Goal: Navigation & Orientation: Find specific page/section

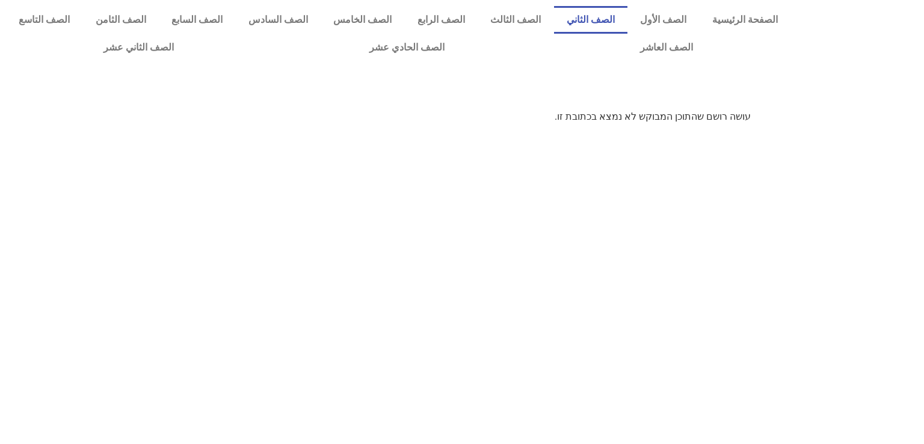
click at [589, 17] on link "الصف الثاني" at bounding box center [591, 20] width 74 height 28
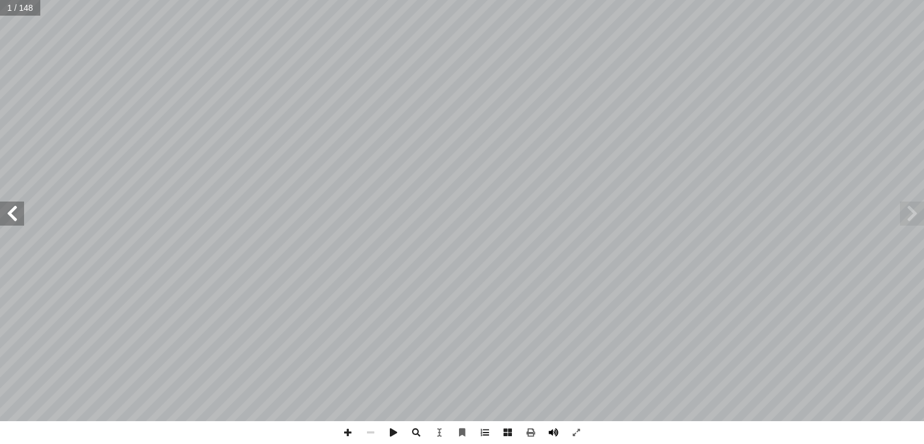
click at [551, 431] on span at bounding box center [553, 432] width 23 height 23
click at [17, 220] on span at bounding box center [12, 214] width 24 height 24
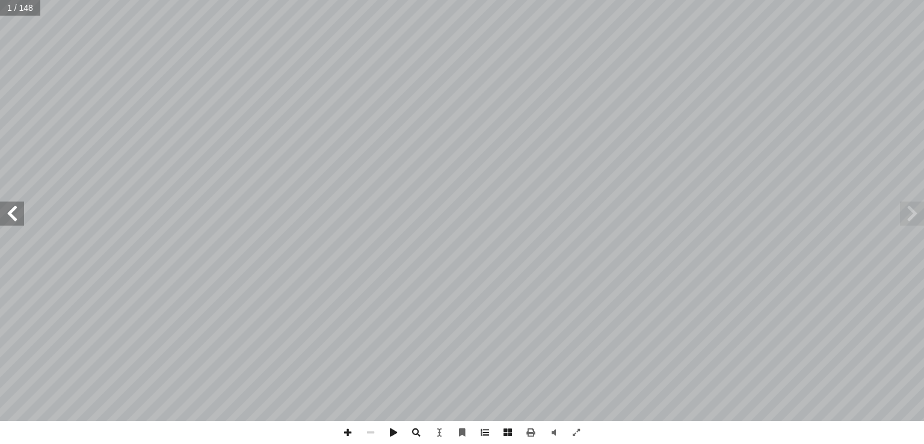
click at [17, 220] on span at bounding box center [12, 214] width 24 height 24
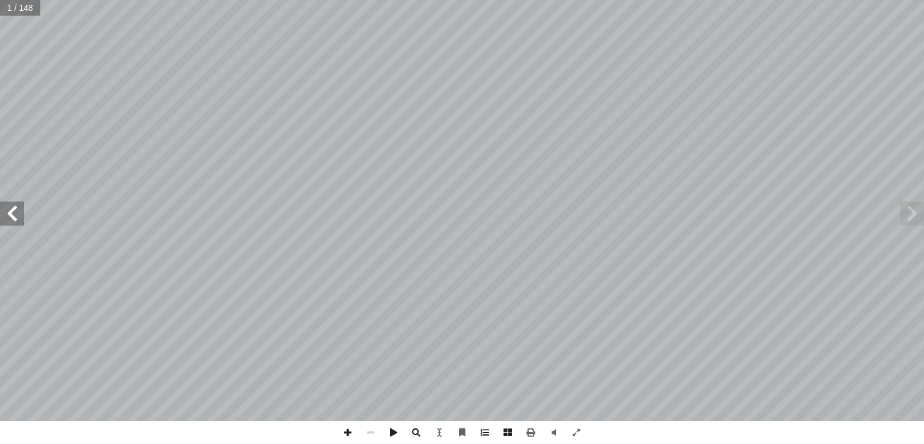
click at [17, 220] on span at bounding box center [12, 214] width 24 height 24
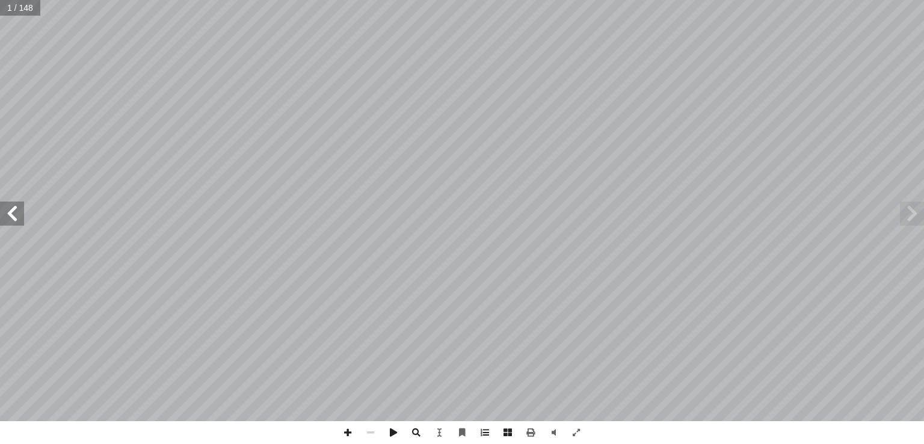
click at [17, 220] on span at bounding box center [12, 214] width 24 height 24
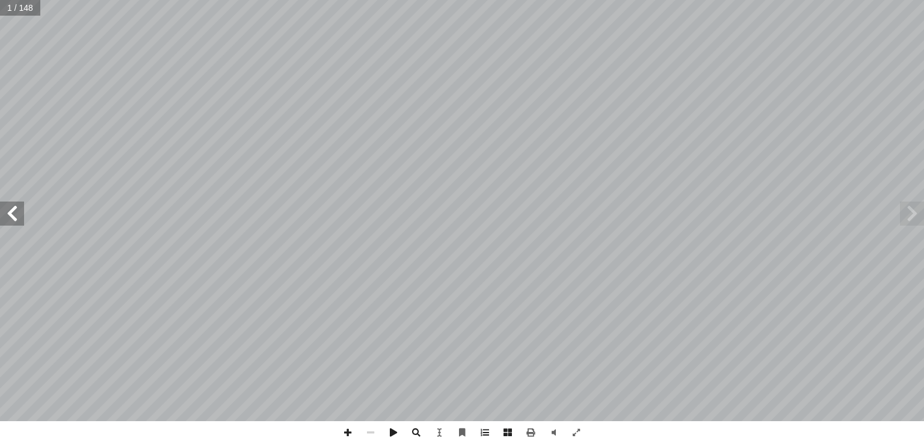
click at [17, 220] on span at bounding box center [12, 214] width 24 height 24
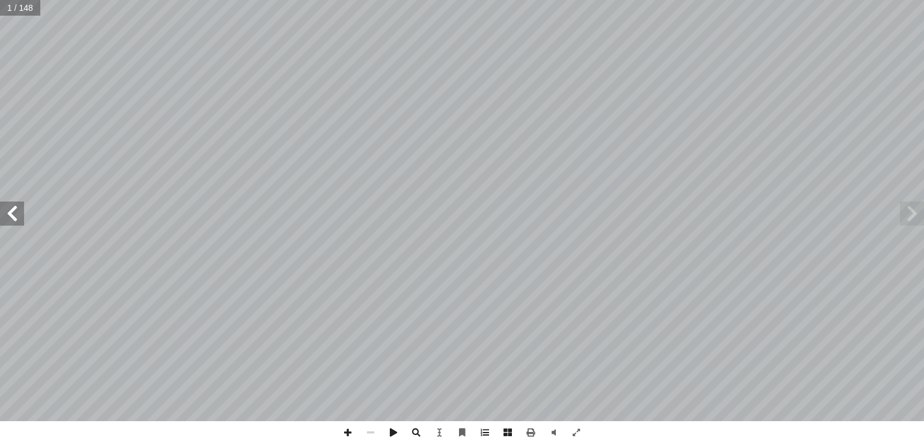
click at [17, 220] on span at bounding box center [12, 214] width 24 height 24
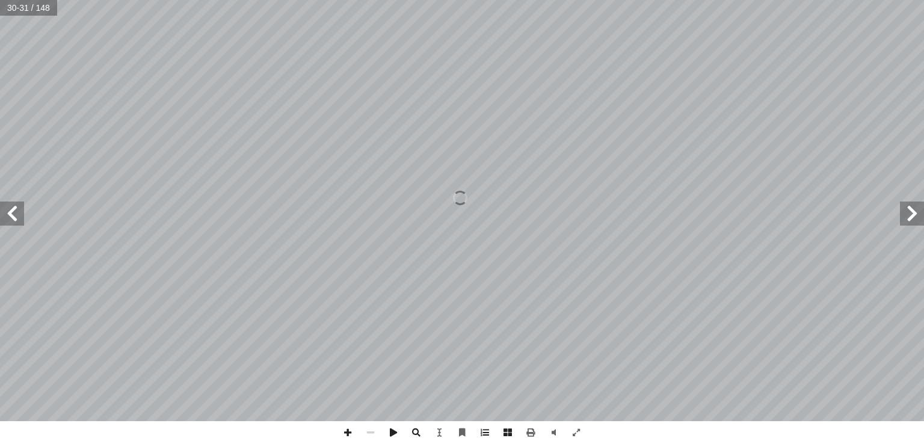
click at [17, 220] on span at bounding box center [12, 214] width 24 height 24
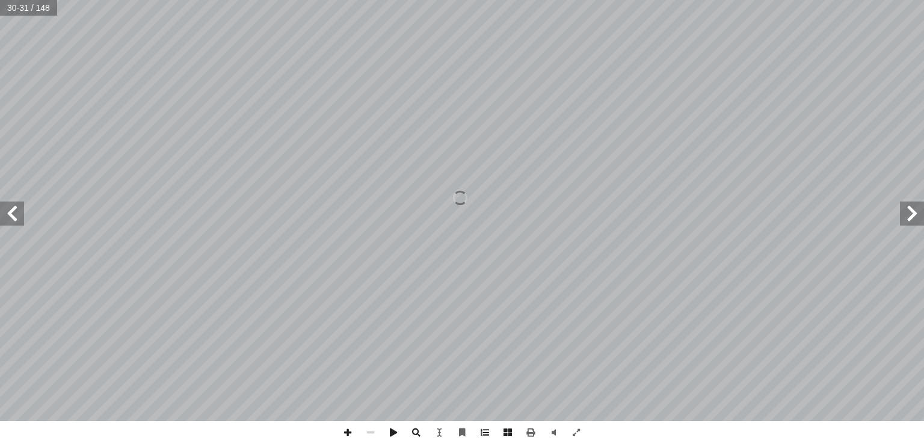
click at [17, 220] on span at bounding box center [12, 214] width 24 height 24
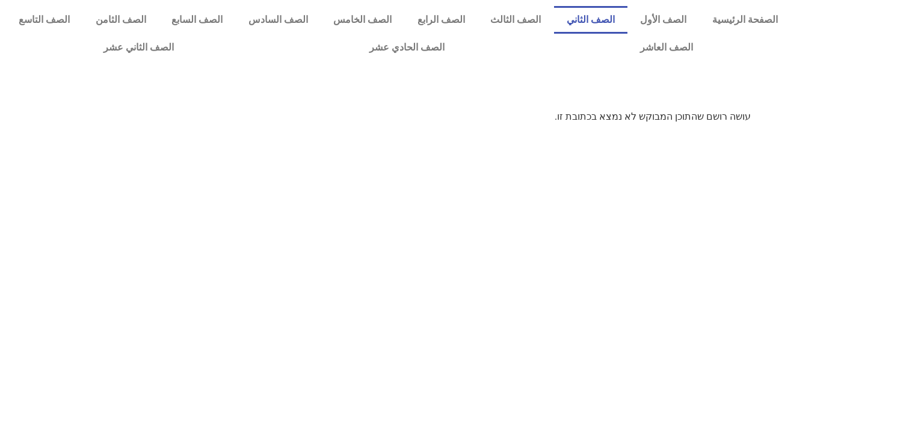
click at [597, 14] on link "الصف الثاني" at bounding box center [591, 20] width 74 height 28
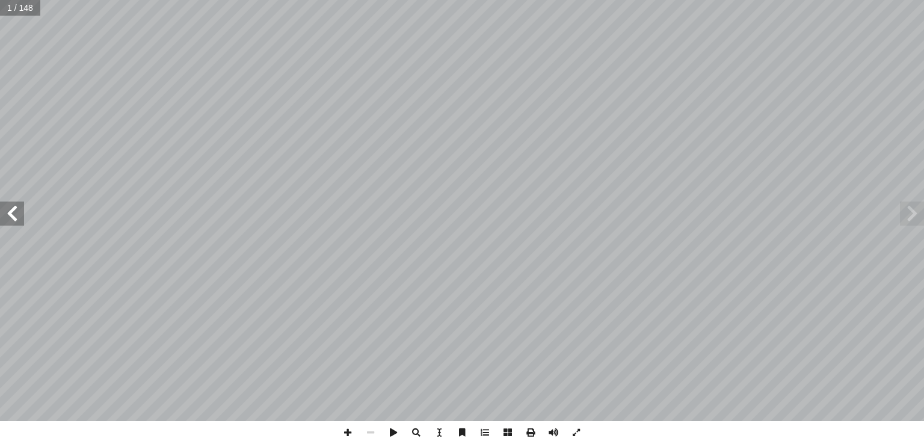
click at [13, 214] on span at bounding box center [12, 214] width 24 height 24
click at [554, 431] on span at bounding box center [553, 432] width 23 height 23
click at [11, 218] on span at bounding box center [12, 214] width 24 height 24
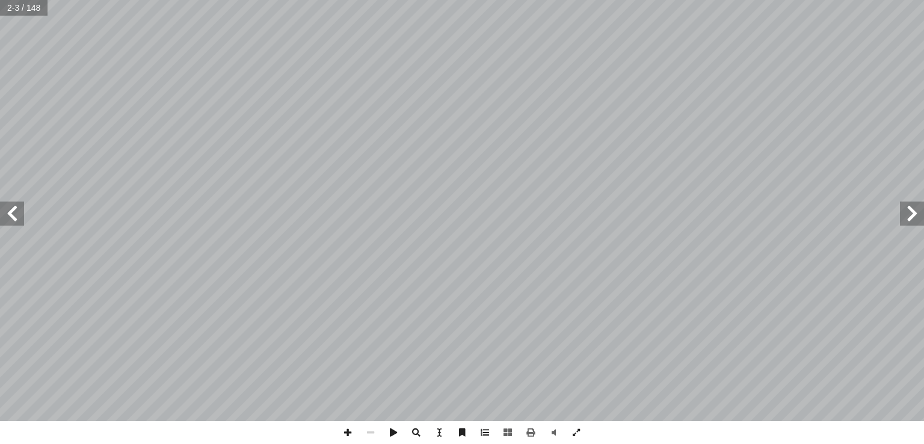
click at [11, 218] on span at bounding box center [12, 214] width 24 height 24
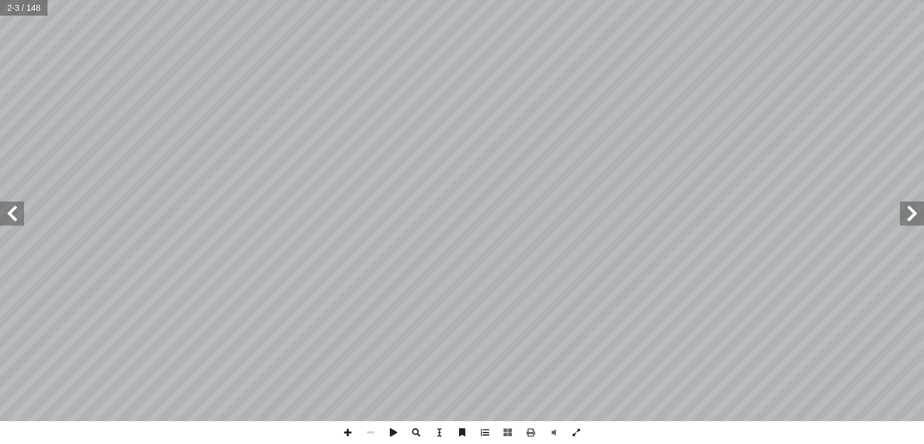
click at [11, 218] on span at bounding box center [12, 214] width 24 height 24
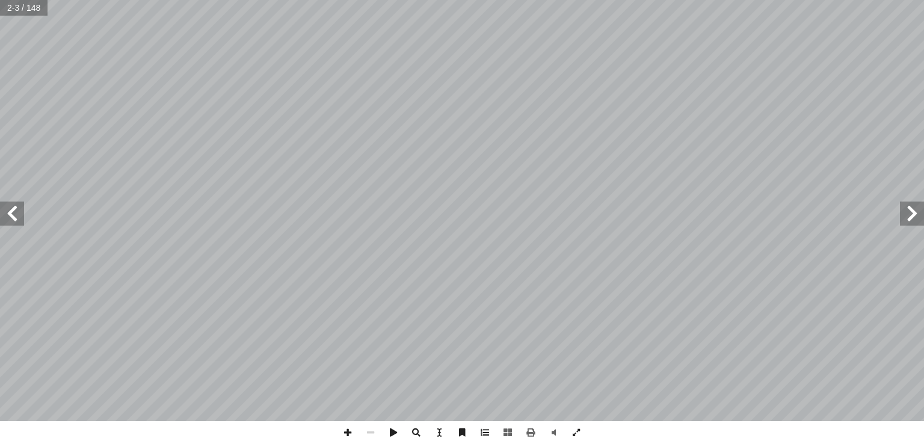
click at [11, 218] on span at bounding box center [12, 214] width 24 height 24
click at [348, 434] on span at bounding box center [347, 432] width 23 height 23
click at [914, 220] on span at bounding box center [912, 214] width 24 height 24
click at [366, 435] on span at bounding box center [370, 432] width 23 height 23
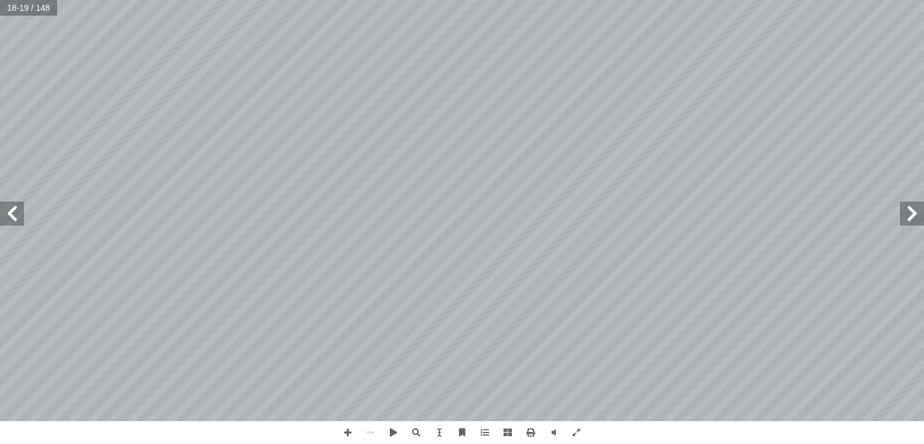
click at [13, 220] on span at bounding box center [12, 214] width 24 height 24
click at [345, 432] on span at bounding box center [347, 432] width 23 height 23
click at [351, 431] on span at bounding box center [347, 432] width 23 height 23
click at [766, 109] on html "الصفحة الرئيسية الصف الأول الصف الثاني الصف الثالث الصف الرابع الصف الخامس الصف…" at bounding box center [462, 54] width 924 height 109
click at [520, 0] on html "الصفحة الرئيسية الصف الأول الصف الثاني الصف الثالث الصف الرابع الصف الخامس الصف…" at bounding box center [462, 54] width 924 height 109
